Goal: Task Accomplishment & Management: Manage account settings

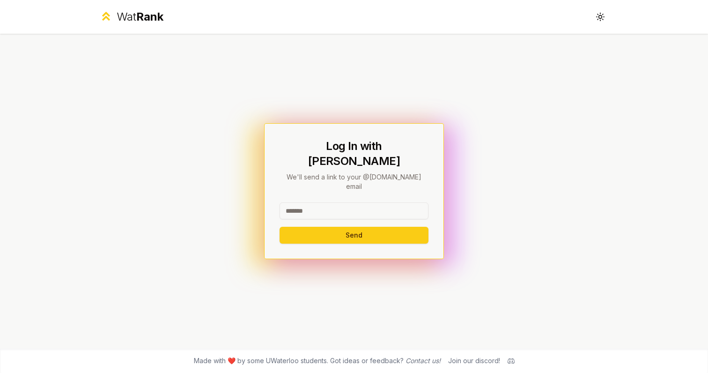
click at [395, 202] on input at bounding box center [353, 210] width 149 height 17
type input "******"
click at [279, 227] on button "Send" at bounding box center [353, 235] width 149 height 17
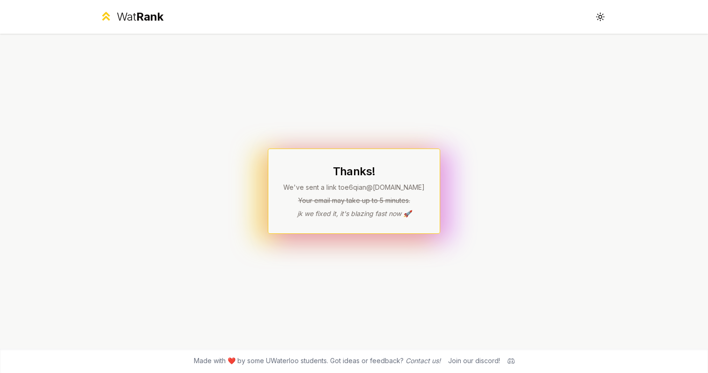
click at [151, 18] on span "Rank" at bounding box center [149, 17] width 27 height 14
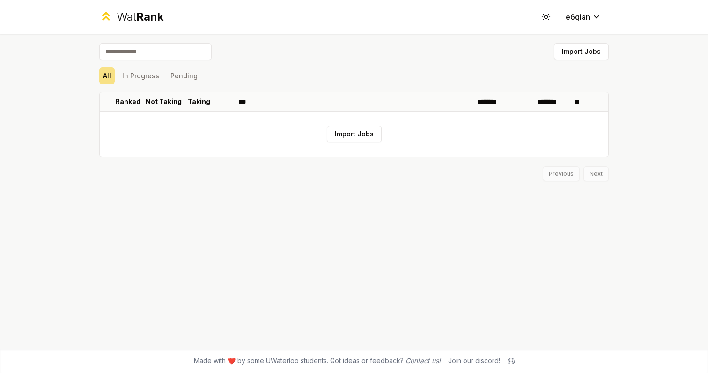
click at [682, 85] on div "Wat Rank Toggle theme e6qian Import Jobs All In Progress Pending Ranked Not Tak…" at bounding box center [354, 186] width 708 height 373
click at [585, 18] on html "Wat Rank Toggle theme e6qian Import Jobs All In Progress Pending Ranked Not Tak…" at bounding box center [354, 186] width 708 height 373
click at [546, 18] on html "Wat Rank Toggle theme e6qian Import Jobs All In Progress Pending Ranked Not Tak…" at bounding box center [354, 186] width 708 height 373
click at [545, 17] on icon at bounding box center [545, 16] width 9 height 9
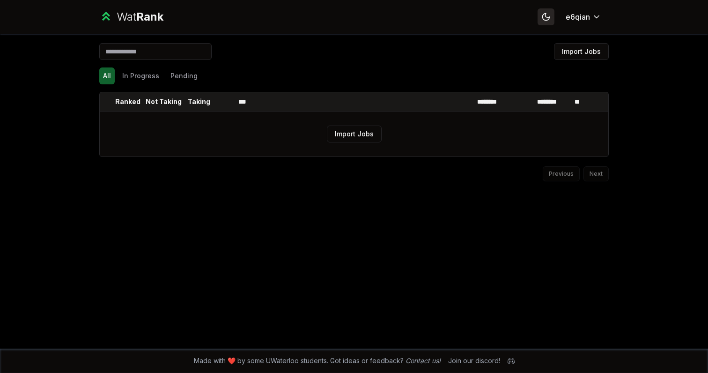
click at [545, 17] on icon at bounding box center [545, 16] width 9 height 9
